Goal: Information Seeking & Learning: Learn about a topic

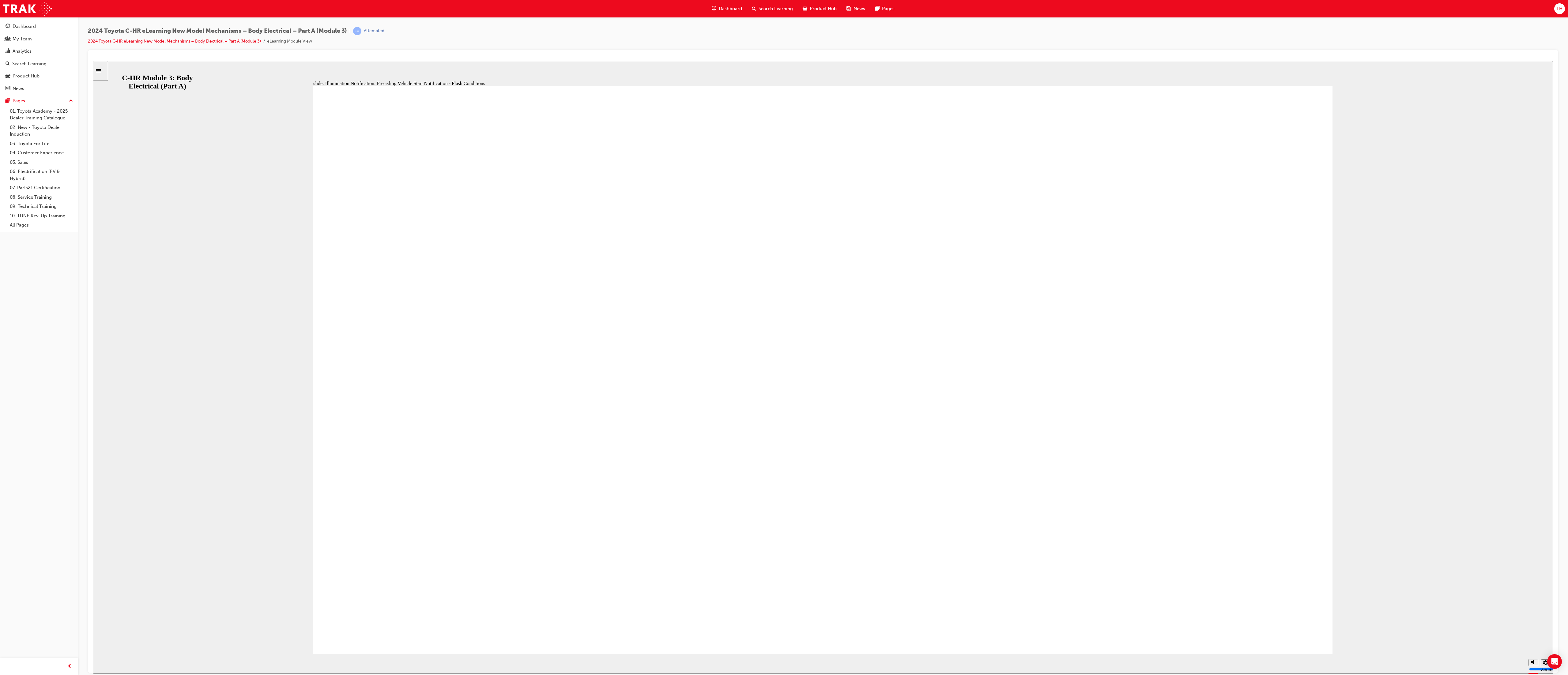
drag, startPoint x: 1074, startPoint y: 617, endPoint x: 1077, endPoint y: 624, distance: 7.6
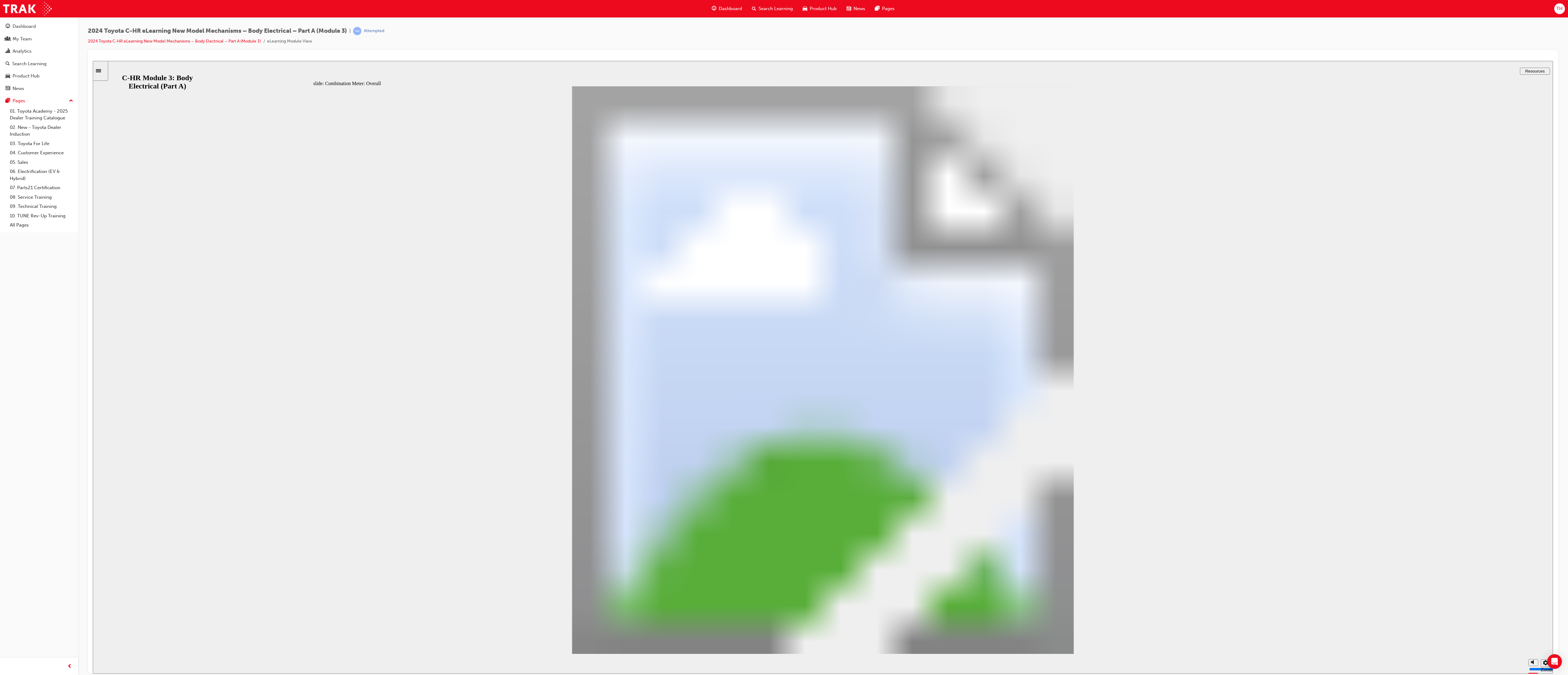
drag, startPoint x: 457, startPoint y: 382, endPoint x: 463, endPoint y: 393, distance: 12.5
drag, startPoint x: 624, startPoint y: 388, endPoint x: 621, endPoint y: 394, distance: 6.7
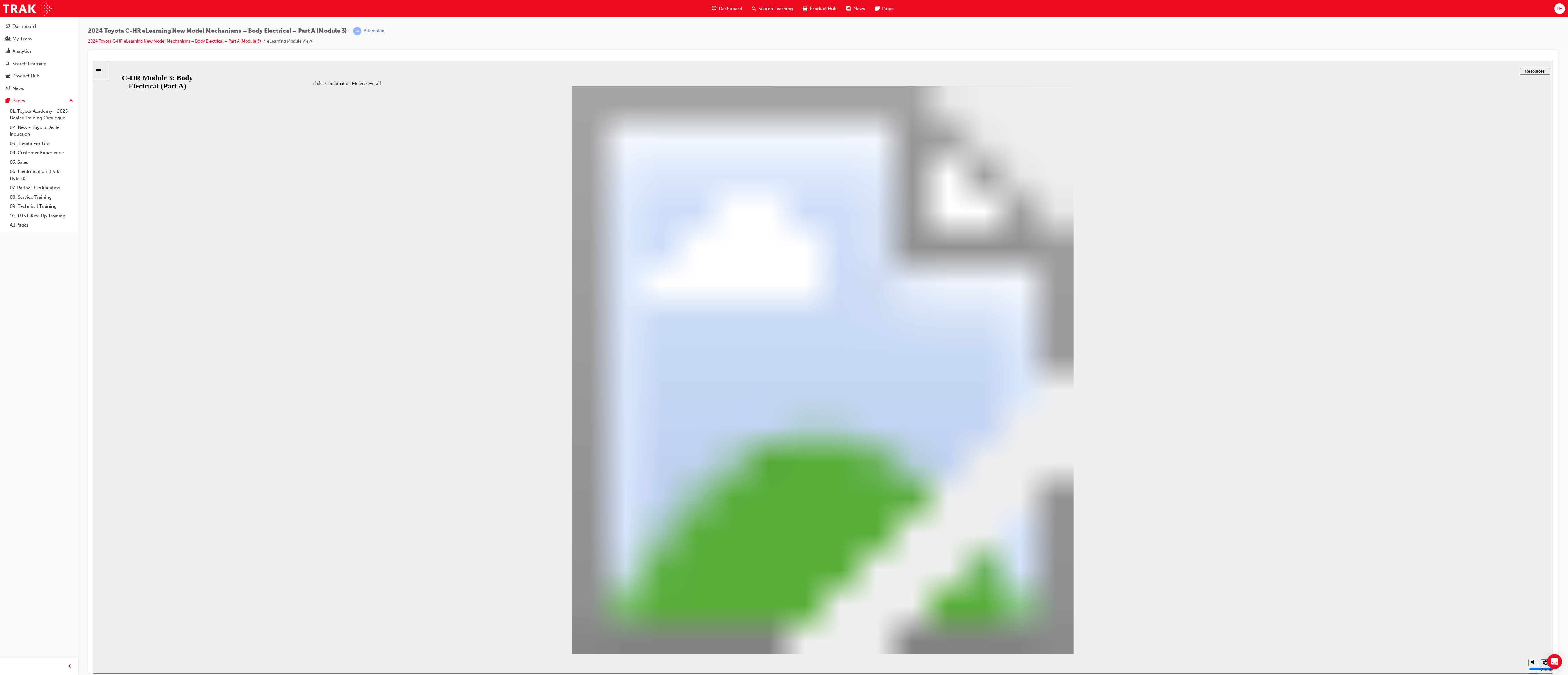
drag, startPoint x: 1080, startPoint y: 624, endPoint x: 1069, endPoint y: 628, distance: 11.7
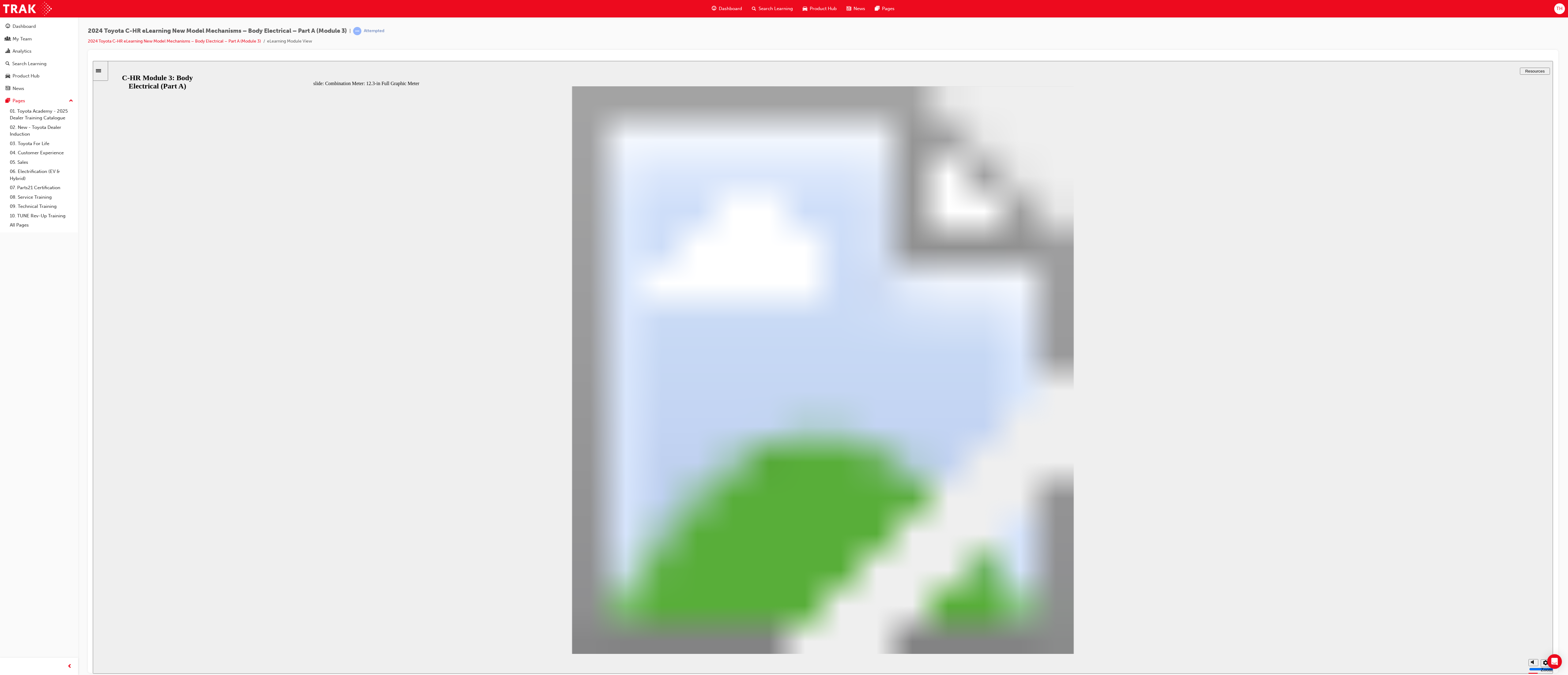
drag, startPoint x: 438, startPoint y: 488, endPoint x: 444, endPoint y: 483, distance: 7.8
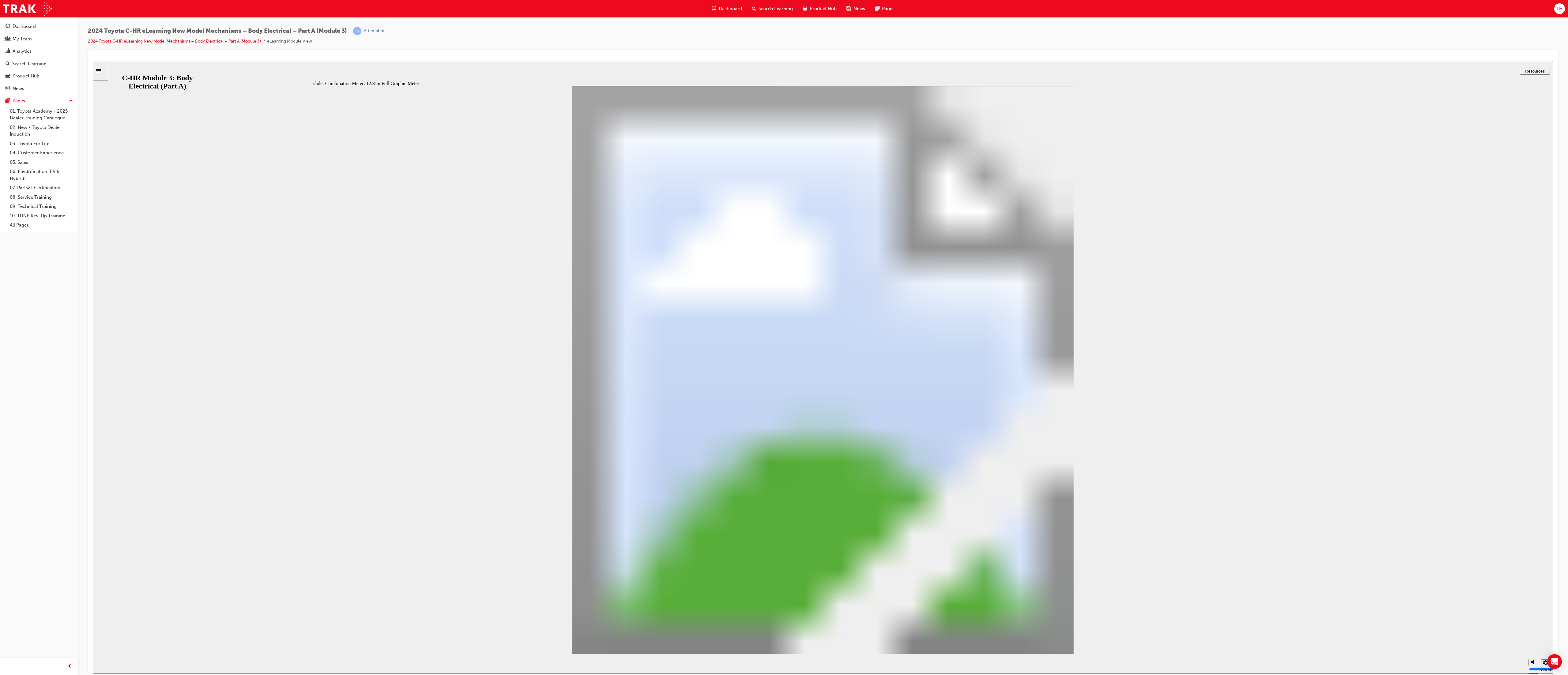
drag, startPoint x: 356, startPoint y: 547, endPoint x: 404, endPoint y: 553, distance: 48.4
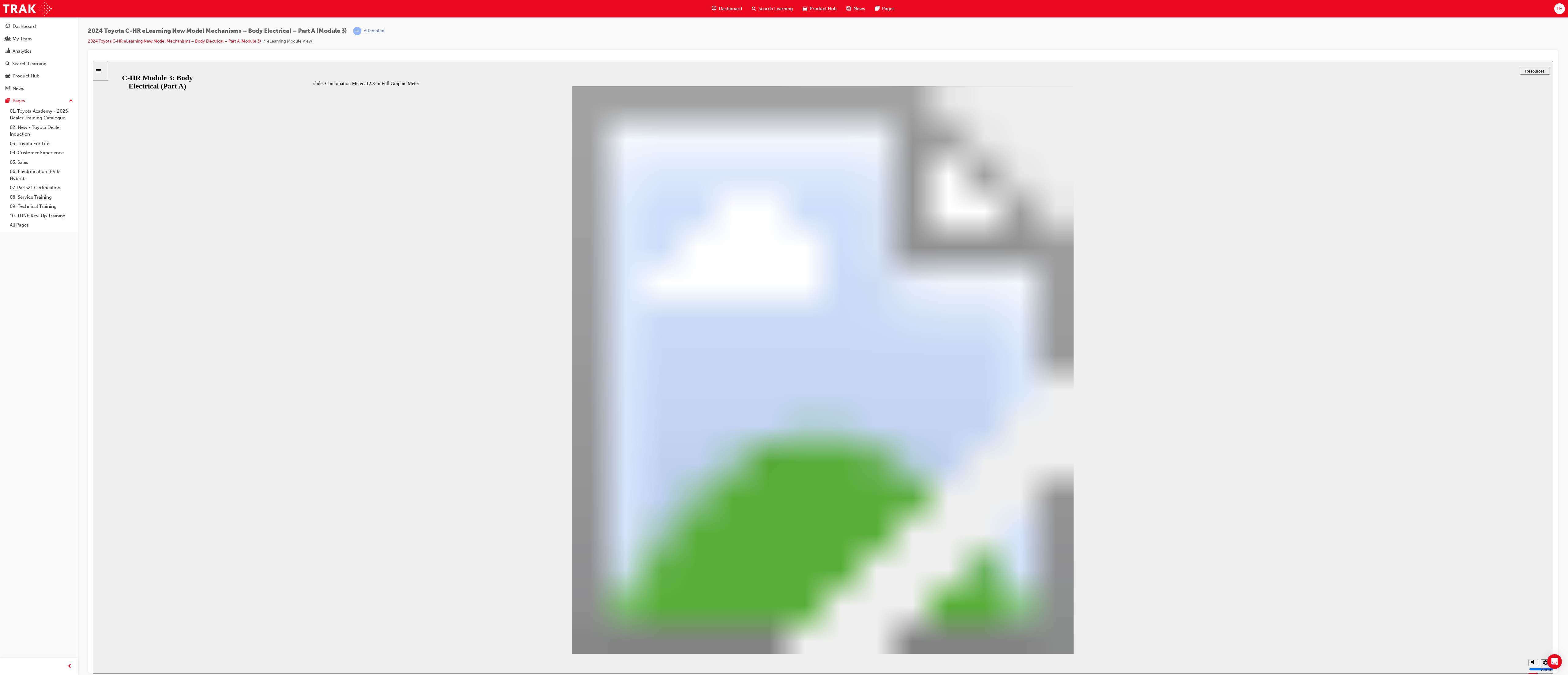
drag, startPoint x: 526, startPoint y: 560, endPoint x: 593, endPoint y: 556, distance: 67.1
drag, startPoint x: 1017, startPoint y: 446, endPoint x: 1019, endPoint y: 540, distance: 94.0
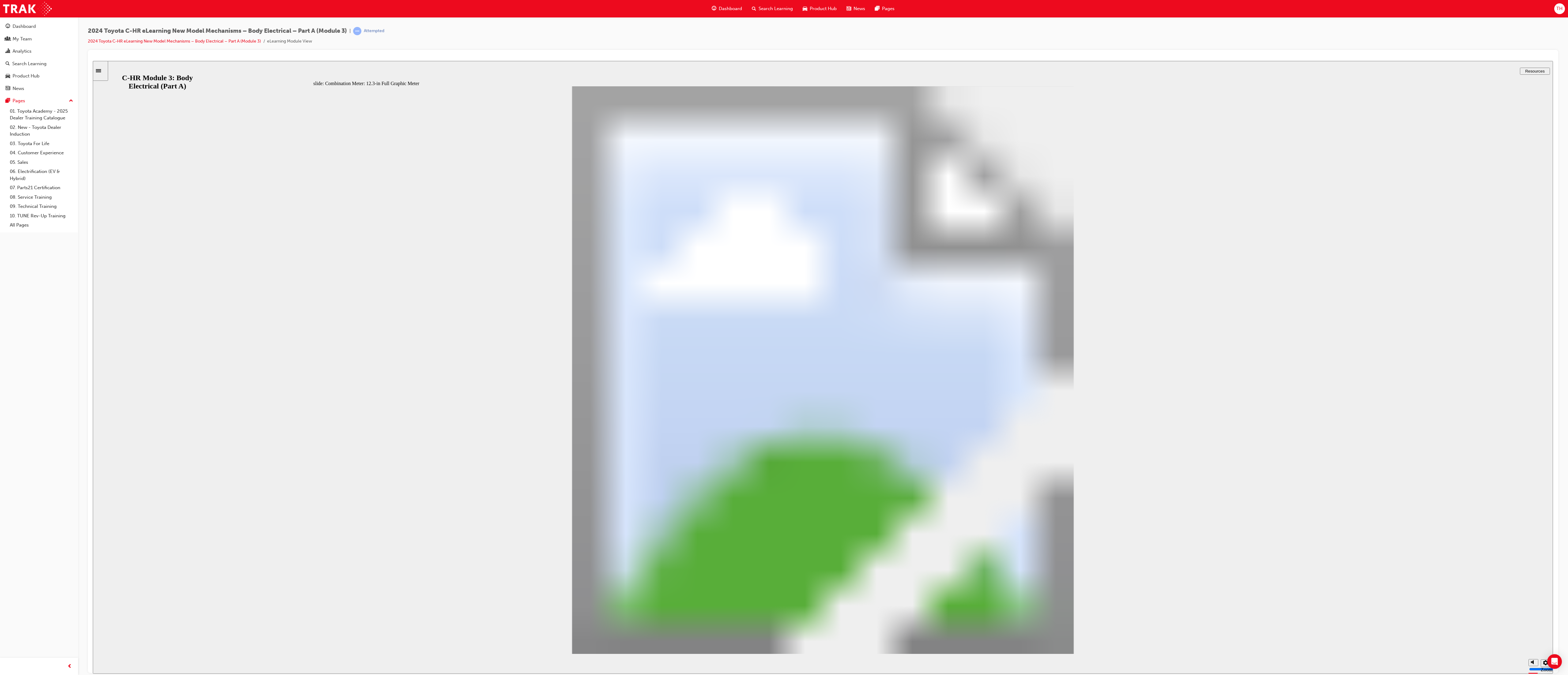
drag, startPoint x: 1014, startPoint y: 551, endPoint x: 1026, endPoint y: 547, distance: 12.6
